Goal: Find specific page/section: Find specific page/section

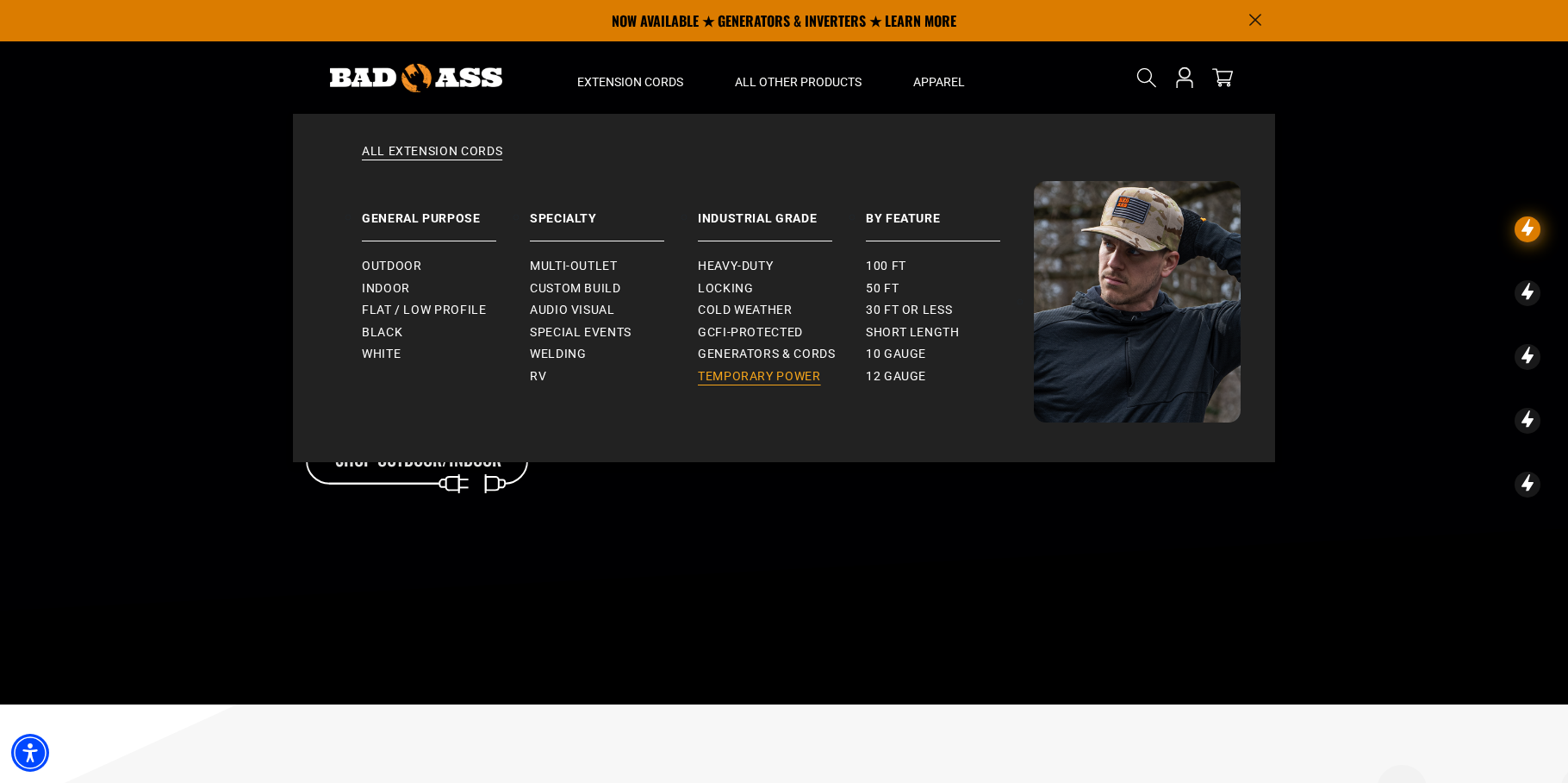
click at [749, 378] on span "Temporary Power" at bounding box center [760, 376] width 123 height 16
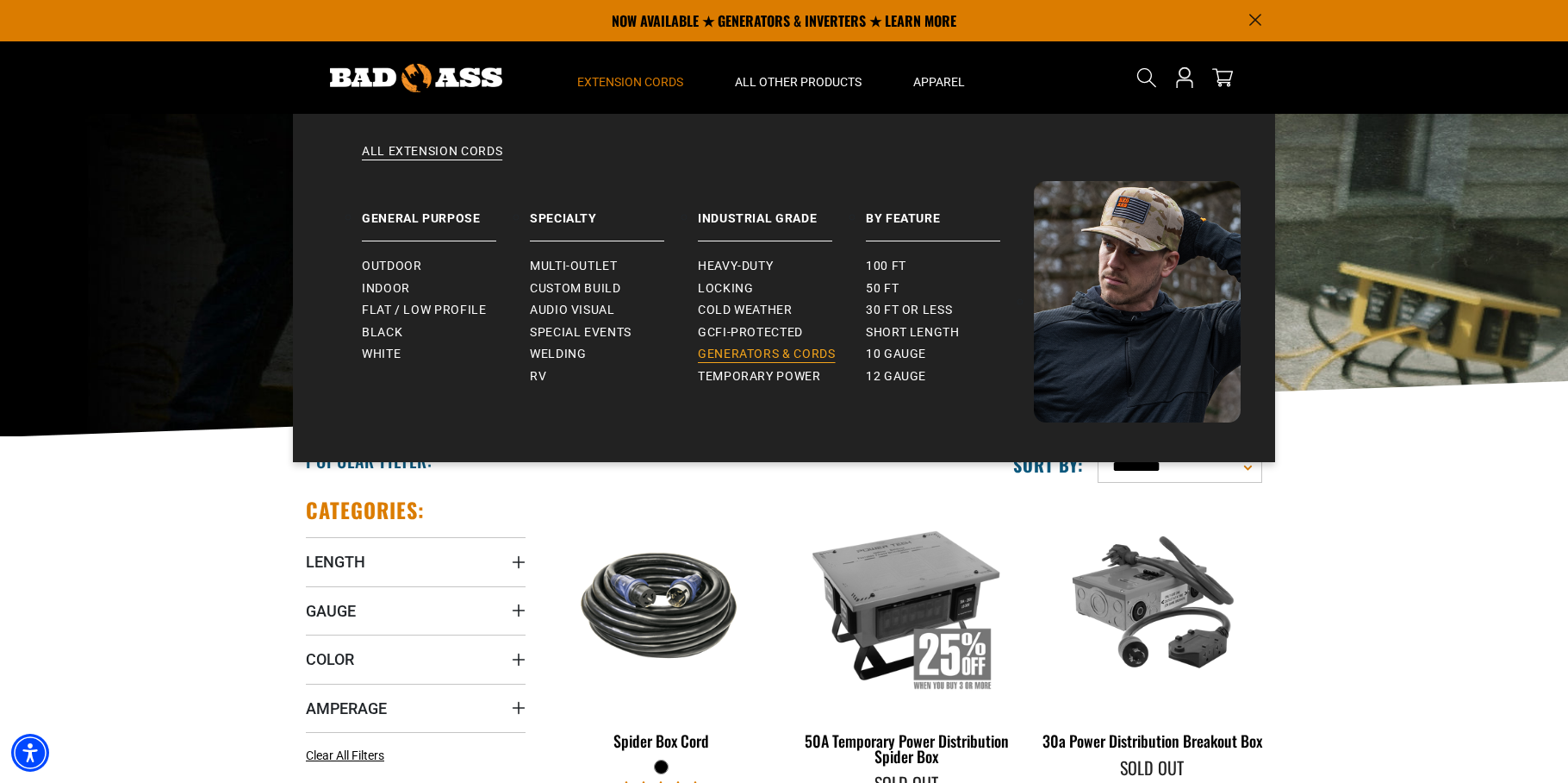
click at [740, 356] on span "Generators & Cords" at bounding box center [767, 353] width 138 height 16
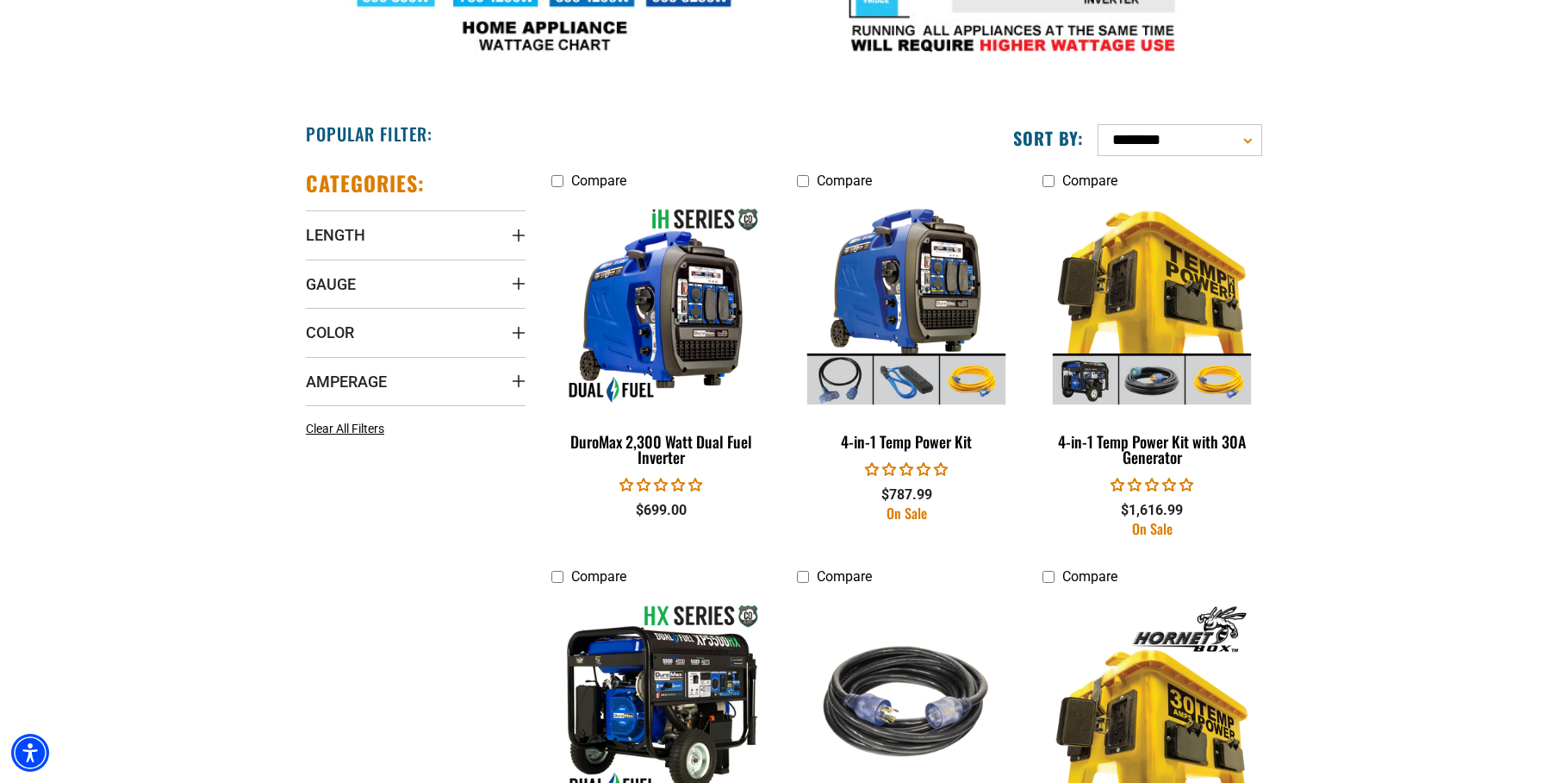
scroll to position [845, 0]
